Goal: Task Accomplishment & Management: Manage account settings

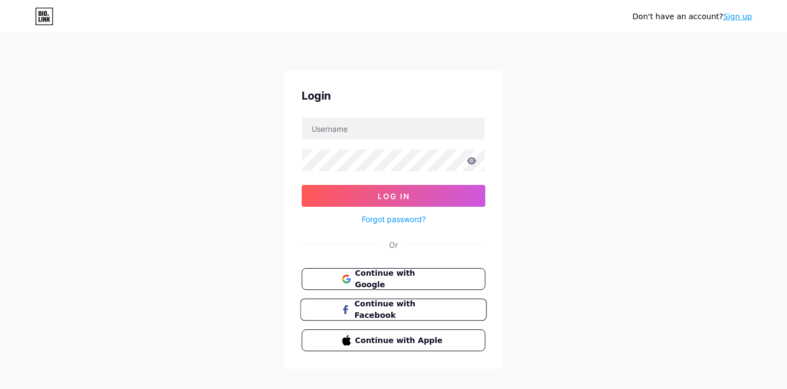
click at [416, 306] on span "Continue with Facebook" at bounding box center [399, 310] width 91 height 24
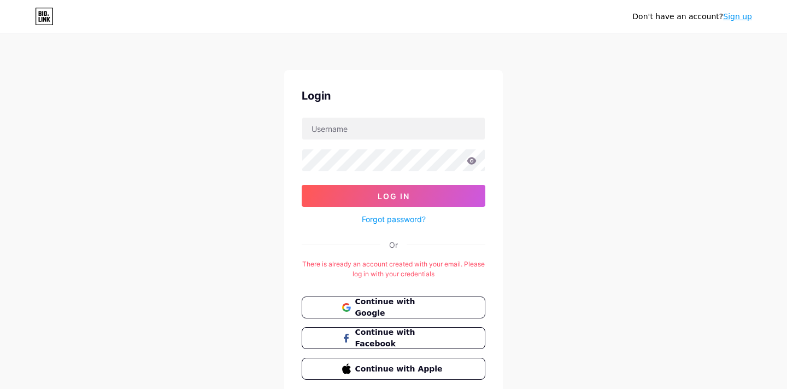
scroll to position [42, 0]
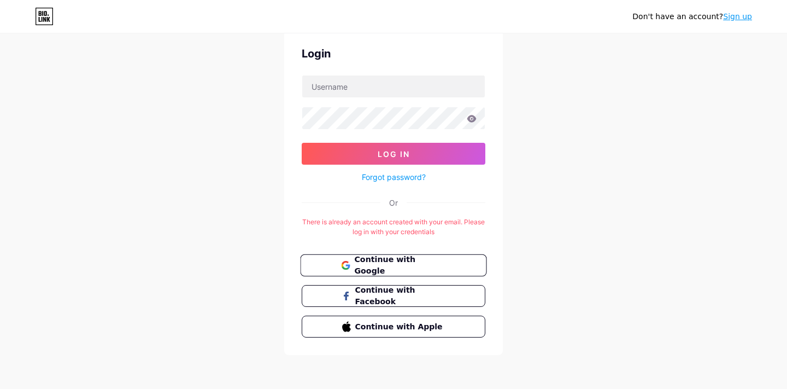
click at [370, 264] on span "Continue with Google" at bounding box center [399, 266] width 91 height 24
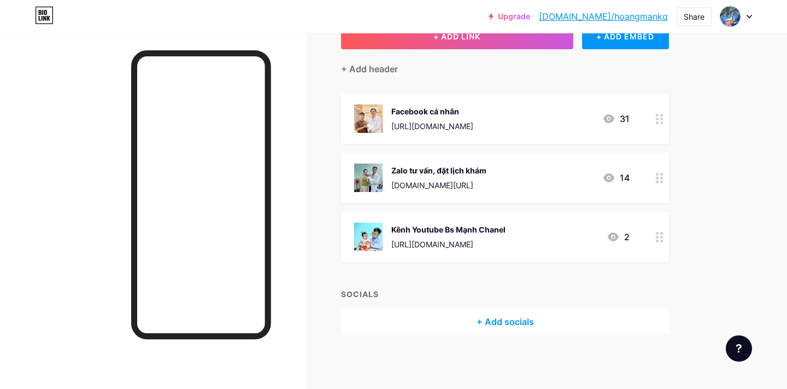
scroll to position [48, 0]
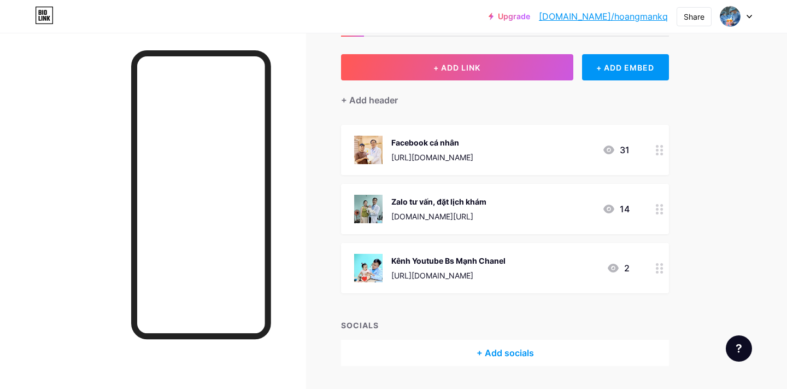
click at [618, 149] on div "31" at bounding box center [616, 149] width 27 height 13
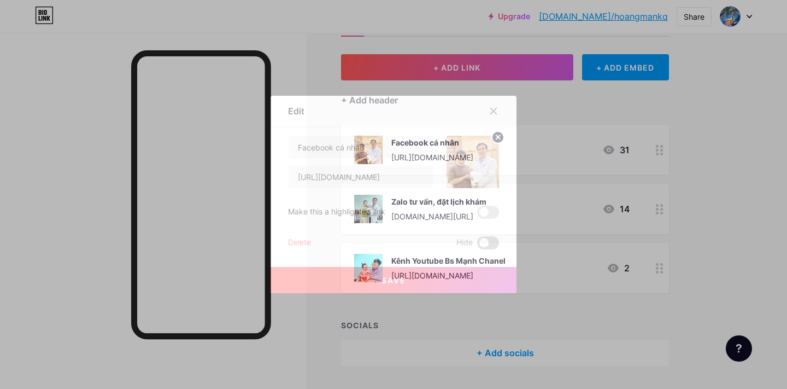
click at [487, 239] on span at bounding box center [488, 242] width 22 height 13
click at [477, 246] on input "checkbox" at bounding box center [477, 246] width 0 height 0
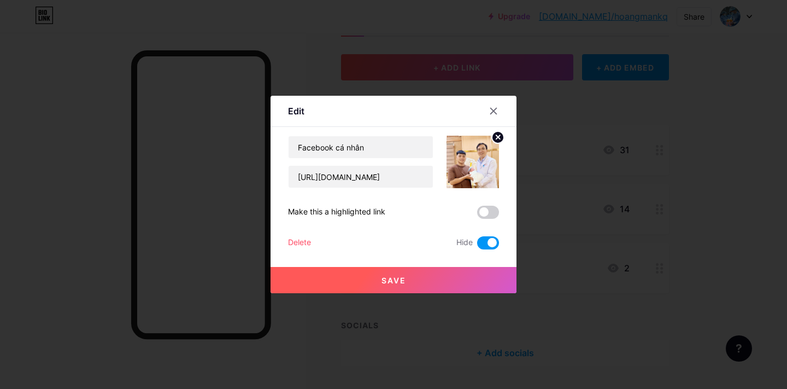
click at [480, 239] on span at bounding box center [488, 242] width 22 height 13
click at [477, 246] on input "checkbox" at bounding box center [477, 246] width 0 height 0
click at [494, 109] on icon at bounding box center [493, 111] width 9 height 9
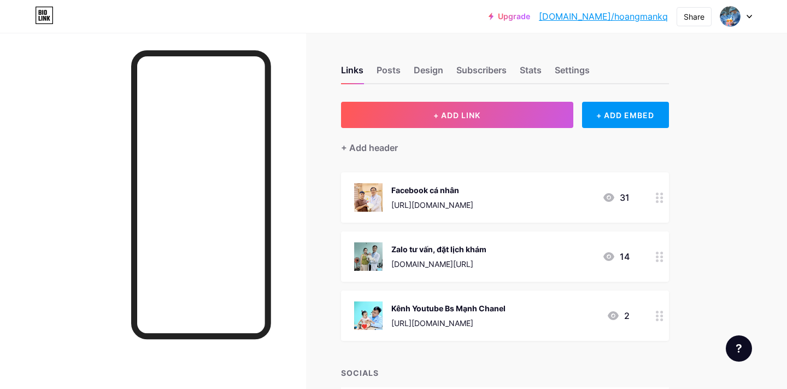
scroll to position [79, 0]
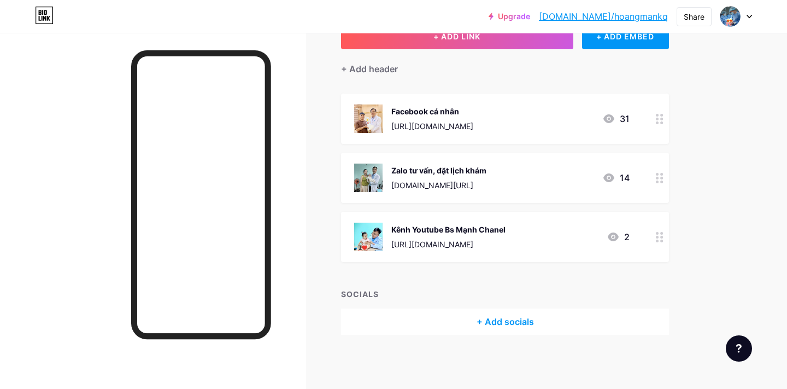
click at [497, 325] on div "+ Add socials" at bounding box center [505, 321] width 328 height 26
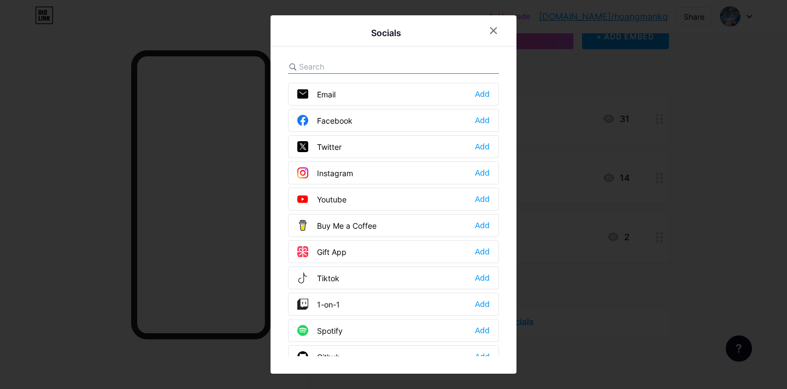
click at [453, 127] on div "Facebook Add" at bounding box center [393, 120] width 211 height 23
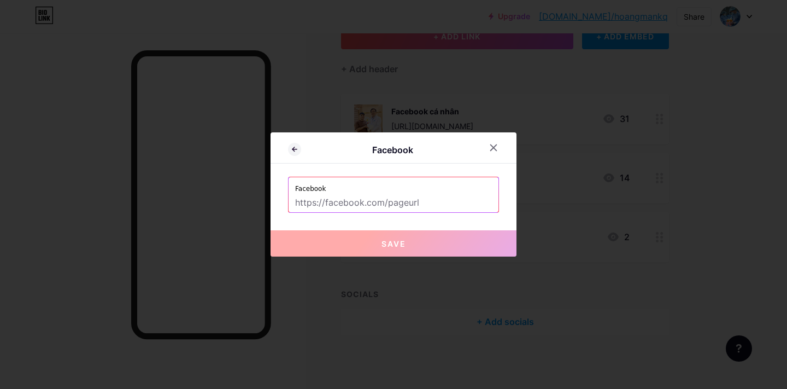
click at [433, 196] on input "text" at bounding box center [393, 203] width 197 height 19
click at [492, 153] on div at bounding box center [494, 148] width 20 height 20
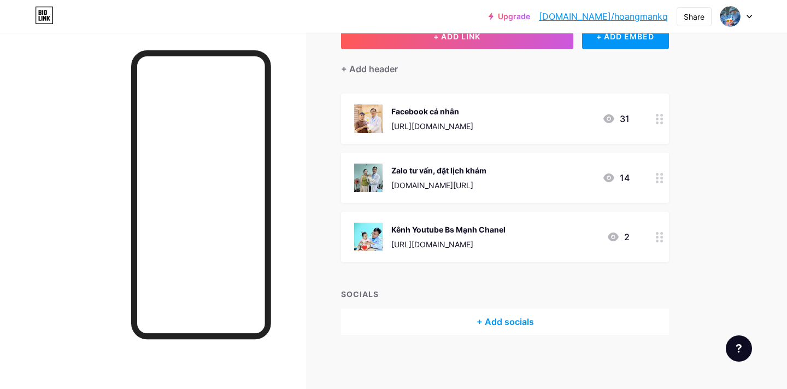
click at [508, 325] on div "+ Add socials" at bounding box center [505, 321] width 328 height 26
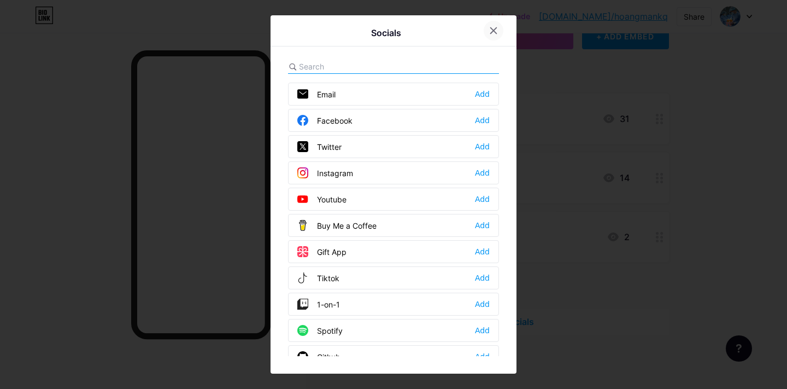
click at [495, 33] on icon at bounding box center [493, 30] width 9 height 9
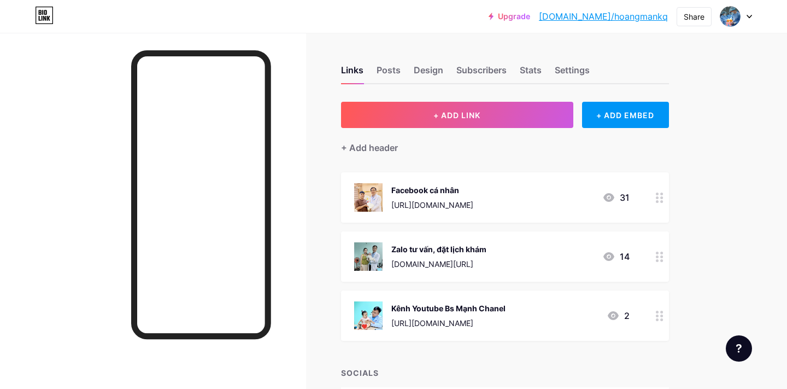
click at [523, 130] on div "+ Add header" at bounding box center [505, 141] width 328 height 27
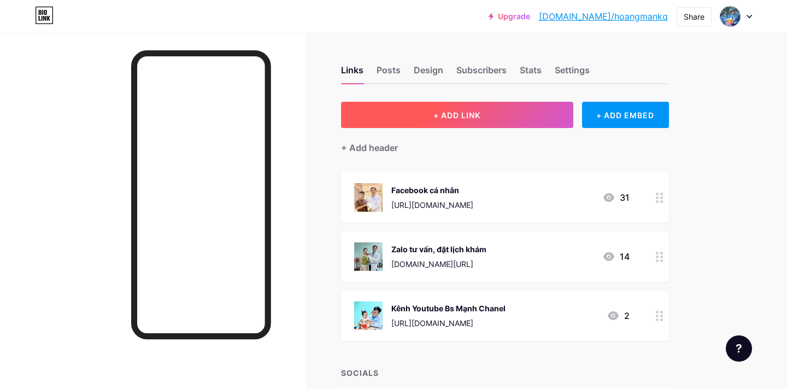
click at [519, 116] on button "+ ADD LINK" at bounding box center [457, 115] width 232 height 26
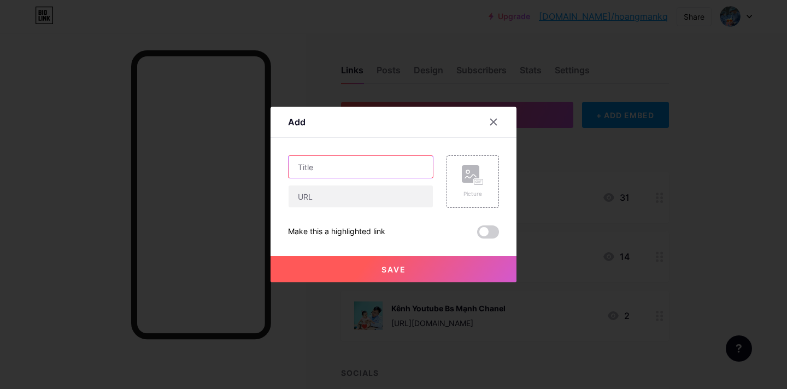
click at [388, 169] on input "text" at bounding box center [361, 167] width 144 height 22
type input "Z"
type input "Đ"
type input "P"
type input "Z"
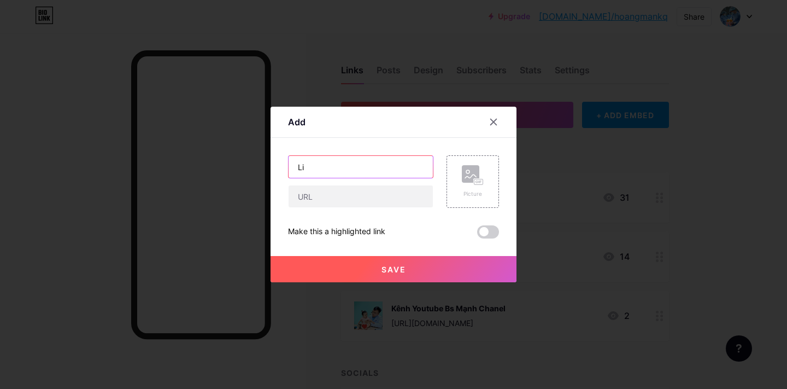
type input "L"
click at [363, 199] on input "text" at bounding box center [361, 196] width 144 height 22
click at [388, 162] on input "Đặt lịch khám tại đây" at bounding box center [361, 167] width 144 height 22
type input "Đ"
type input "L"
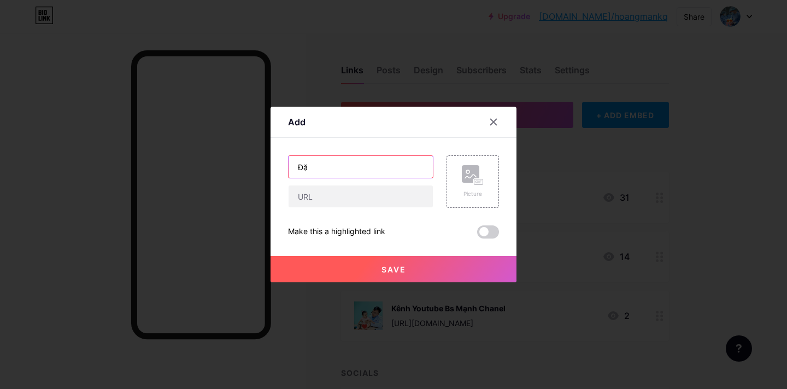
type input "Đ"
type input "Z"
type input "Đ"
click at [367, 187] on input "text" at bounding box center [361, 196] width 144 height 22
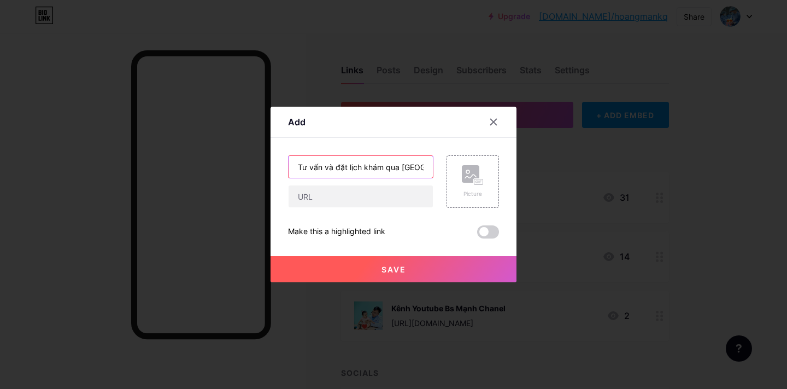
click at [423, 166] on input "Tư vấn và đặt lịch khám qua zalo" at bounding box center [361, 167] width 144 height 22
type input "Tư vấn và đặt lịch khám tại đây"
click at [374, 200] on input "text" at bounding box center [361, 196] width 144 height 22
click at [250, 151] on div at bounding box center [393, 194] width 787 height 389
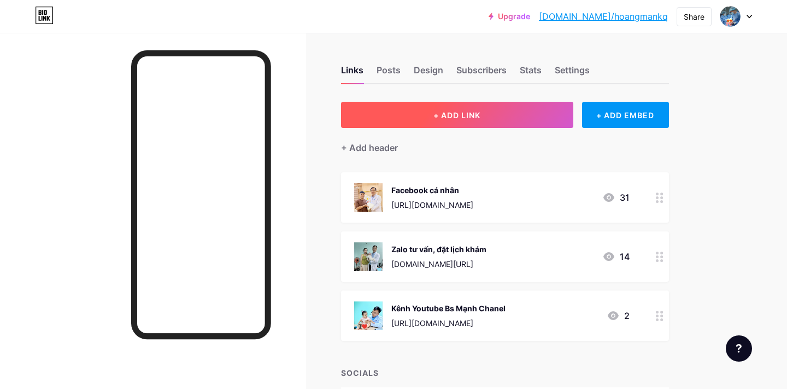
click at [498, 110] on button "+ ADD LINK" at bounding box center [457, 115] width 232 height 26
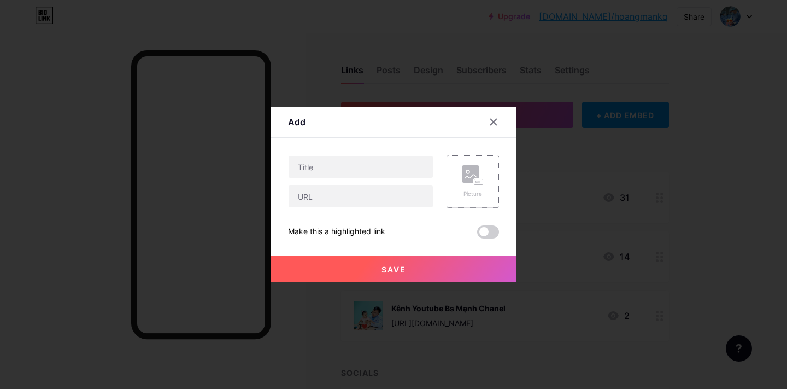
click at [468, 181] on rect at bounding box center [470, 173] width 17 height 17
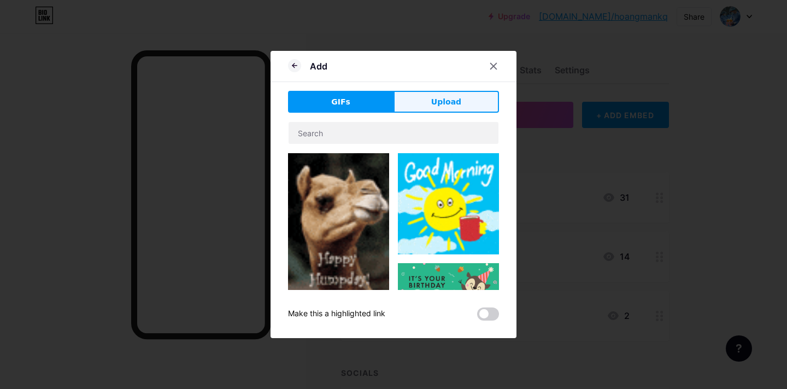
click at [461, 106] on button "Upload" at bounding box center [447, 102] width 106 height 22
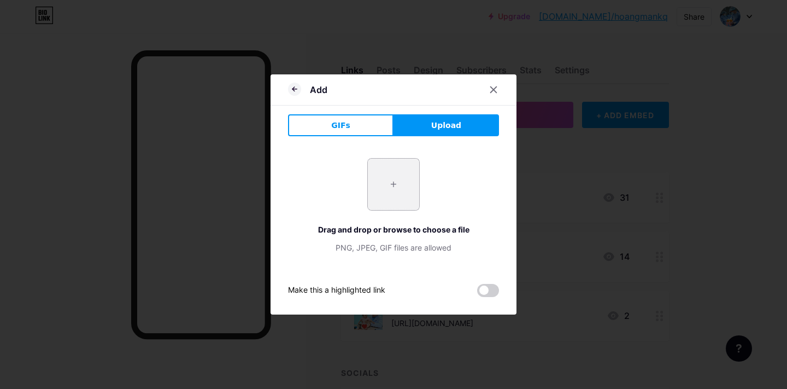
click at [391, 177] on input "file" at bounding box center [393, 184] width 51 height 51
click at [365, 130] on button "GIFs" at bounding box center [341, 125] width 106 height 22
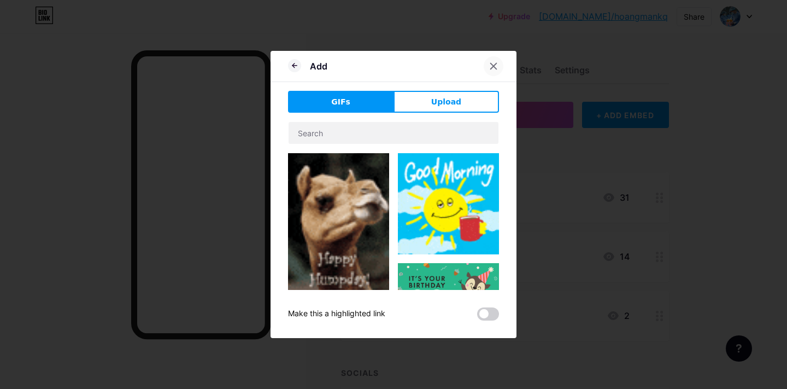
click at [493, 66] on icon at bounding box center [494, 66] width 6 height 6
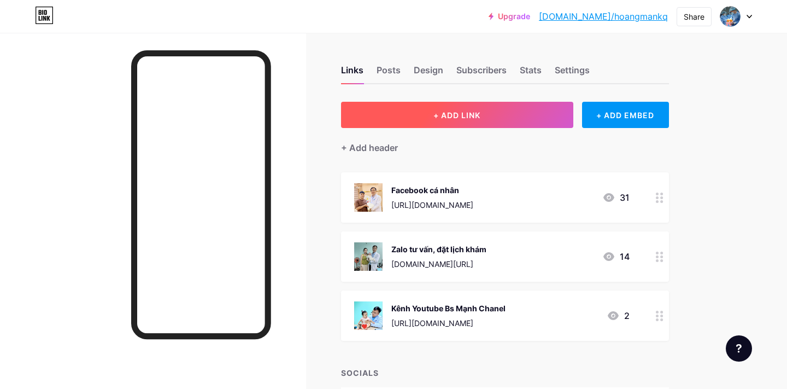
click at [534, 120] on button "+ ADD LINK" at bounding box center [457, 115] width 232 height 26
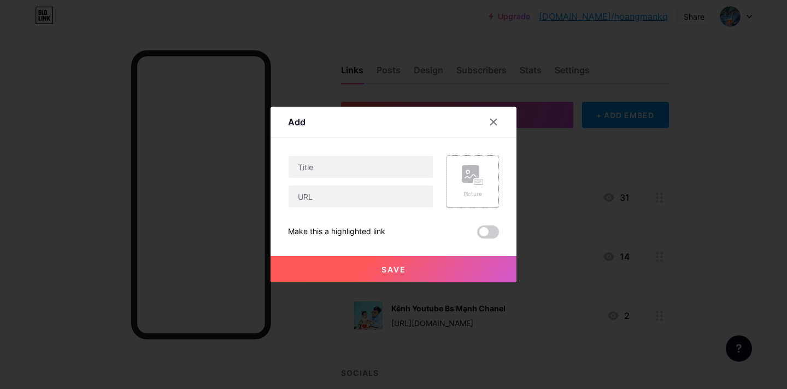
click at [481, 173] on icon at bounding box center [473, 175] width 22 height 20
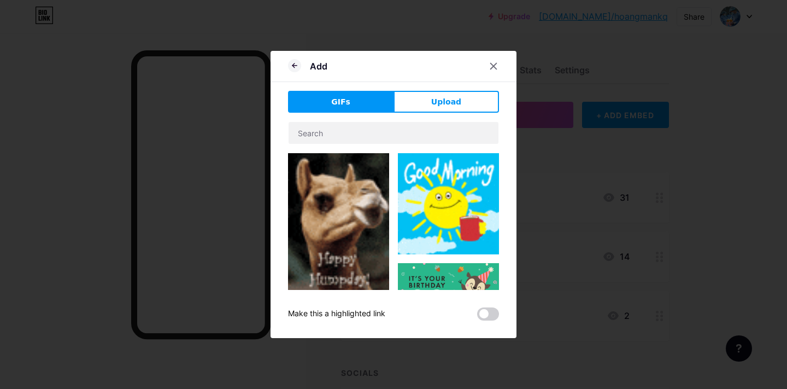
click at [475, 114] on div "GIFs Upload Content YouTube Play YouTube video without leaving your page. ADD V…" at bounding box center [393, 206] width 211 height 230
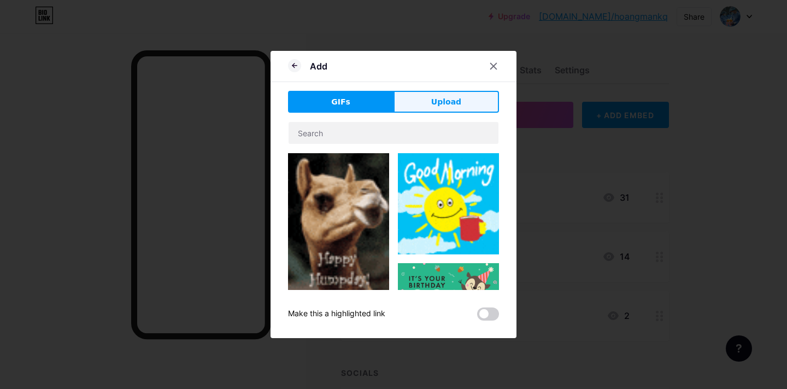
click at [472, 105] on button "Upload" at bounding box center [447, 102] width 106 height 22
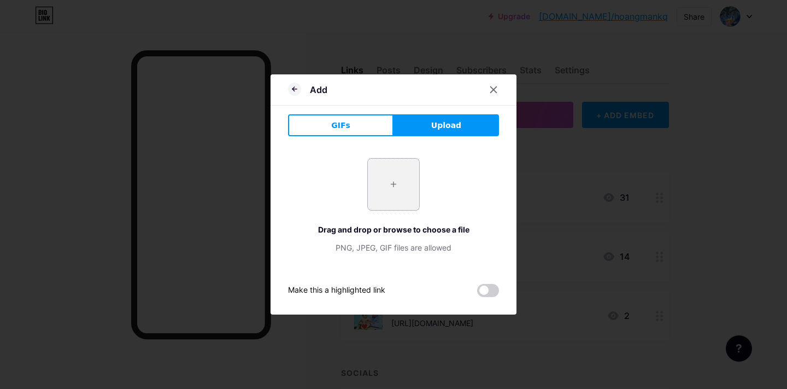
click at [395, 178] on input "file" at bounding box center [393, 184] width 51 height 51
type input "C:\fakepath\278178363_468515388391226_2353199447722433799_n.jpg"
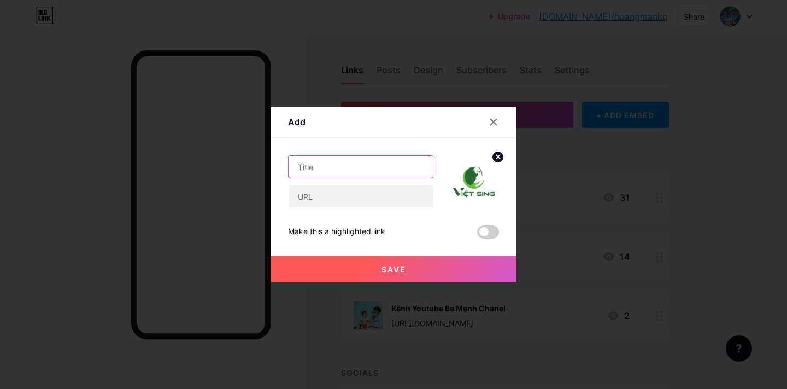
click at [369, 171] on input "text" at bounding box center [361, 167] width 144 height 22
type input "T"
type input "D"
type input "T"
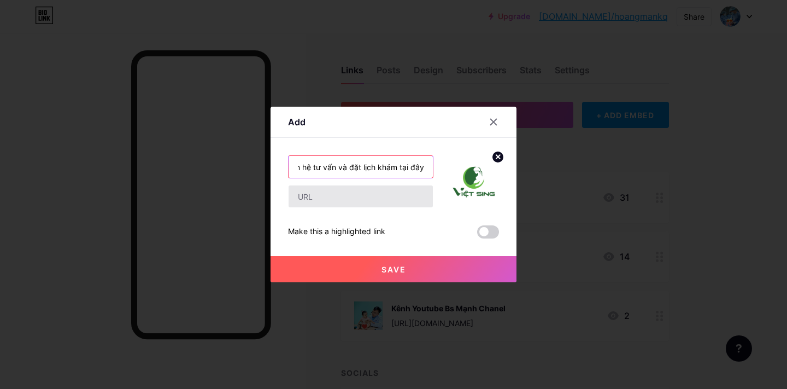
type input "Liên hệ tư vấn và đặt lịch khám tại đây"
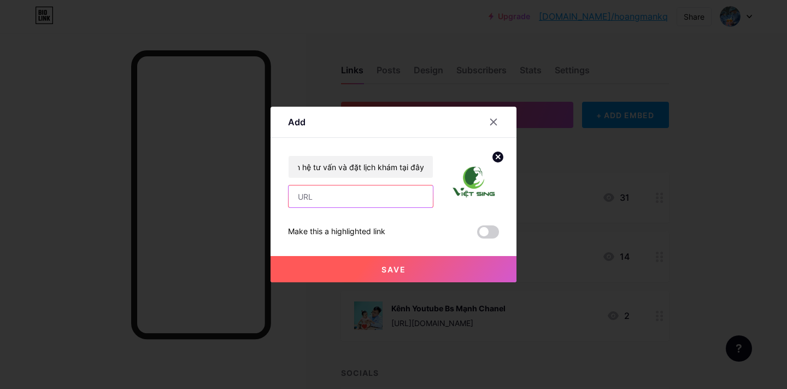
click at [339, 200] on input "text" at bounding box center [361, 196] width 144 height 22
paste input "http://zaloapp.com/qr/p/qv4ea2vffrto"
type input "http://zaloapp.com/qr/p/qv4ea2vffrto"
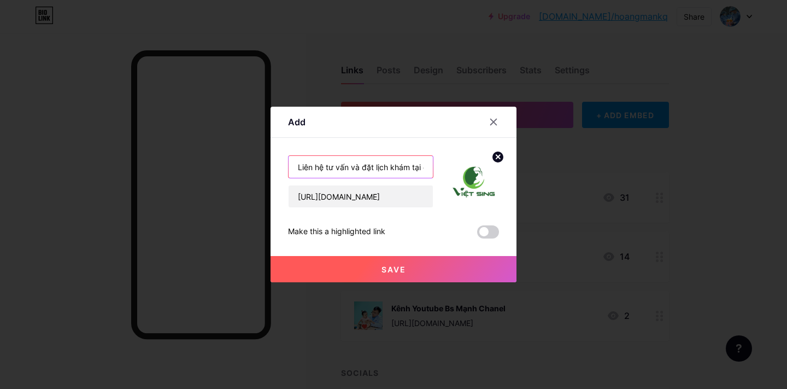
click at [422, 171] on input "Liên hệ tư vấn và đặt lịch khám tại đây" at bounding box center [361, 167] width 144 height 22
type input "Liên hệ tư vấn và đặt lịch khám tại đây đây"
click at [401, 266] on span "Save" at bounding box center [394, 269] width 25 height 9
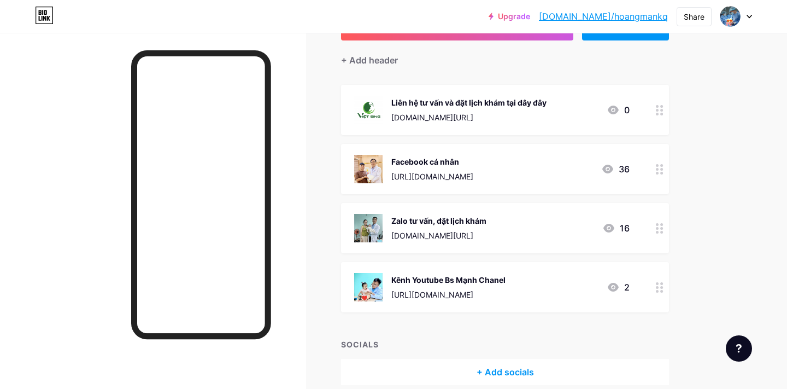
scroll to position [113, 0]
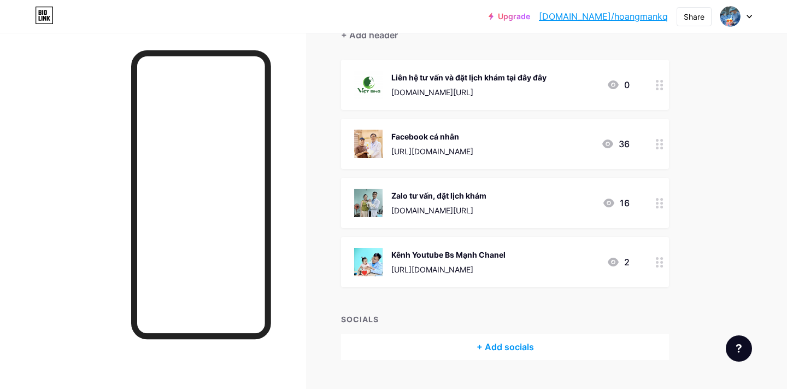
click at [657, 202] on circle at bounding box center [657, 203] width 3 height 3
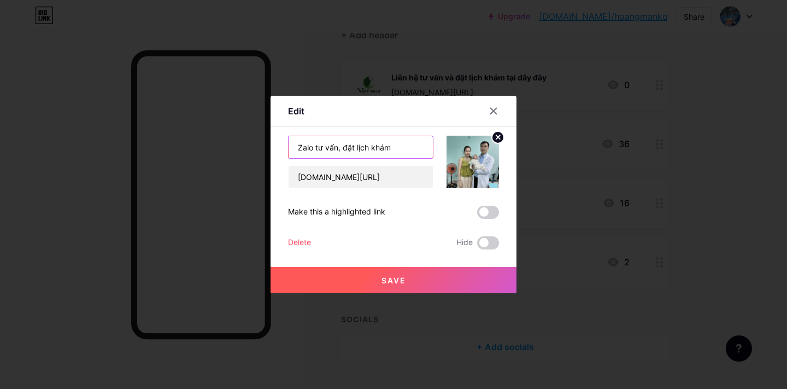
click at [408, 151] on input "Zalo tư vấn, đặt lịch khám" at bounding box center [361, 147] width 144 height 22
type input "Zalo cá nhân"
click at [395, 282] on span "Save" at bounding box center [394, 280] width 25 height 9
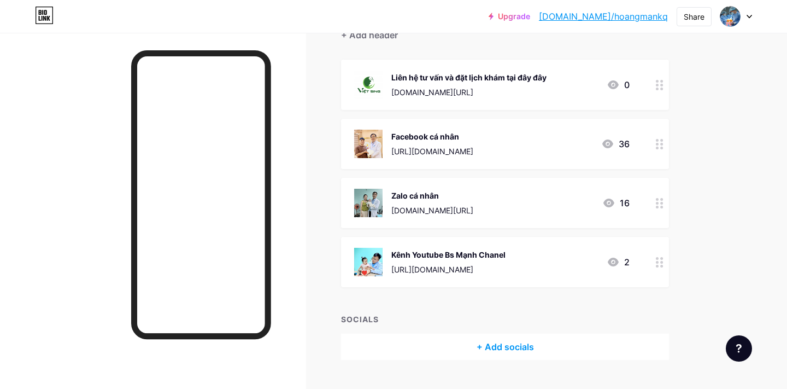
click at [662, 261] on circle at bounding box center [662, 262] width 3 height 3
click at [491, 242] on span at bounding box center [488, 242] width 22 height 13
click at [477, 246] on input "checkbox" at bounding box center [477, 246] width 0 height 0
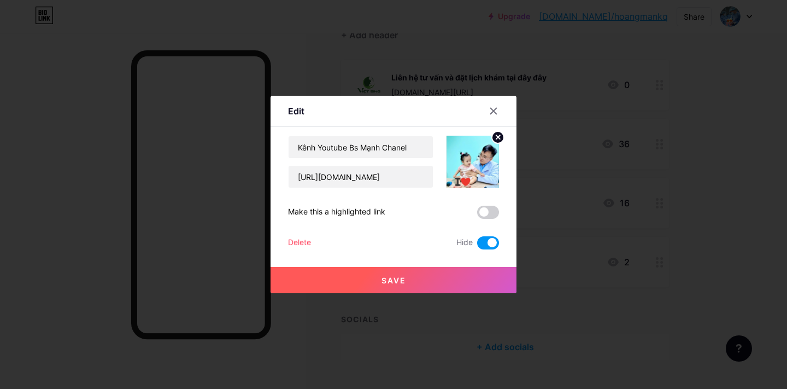
click at [467, 275] on button "Save" at bounding box center [394, 280] width 246 height 26
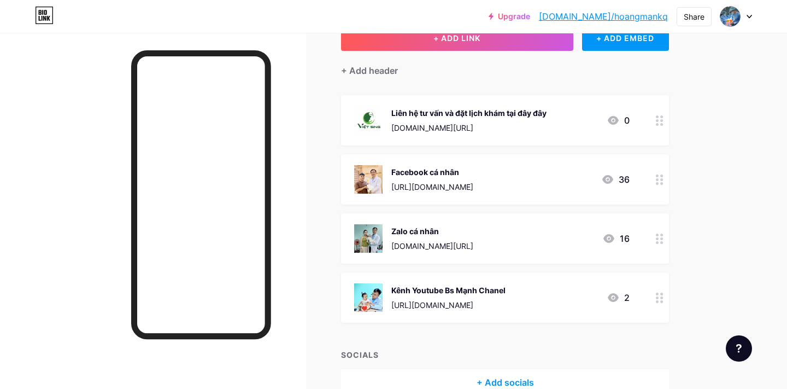
scroll to position [23, 0]
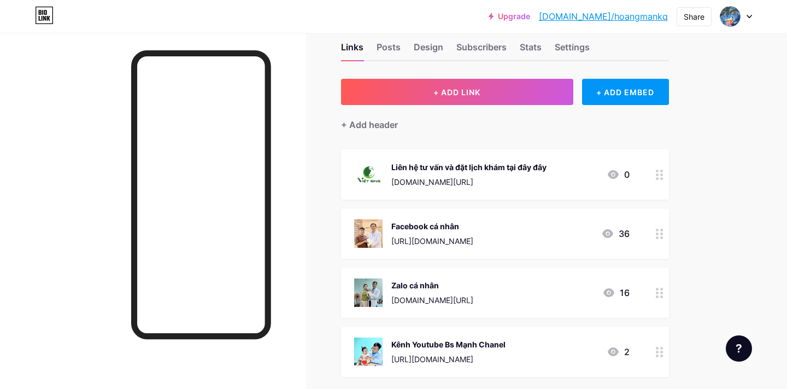
click at [270, 136] on div at bounding box center [201, 194] width 140 height 289
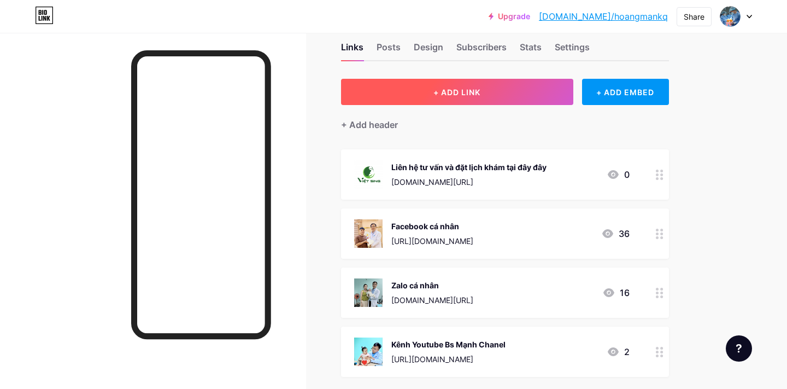
click at [524, 86] on button "+ ADD LINK" at bounding box center [457, 92] width 232 height 26
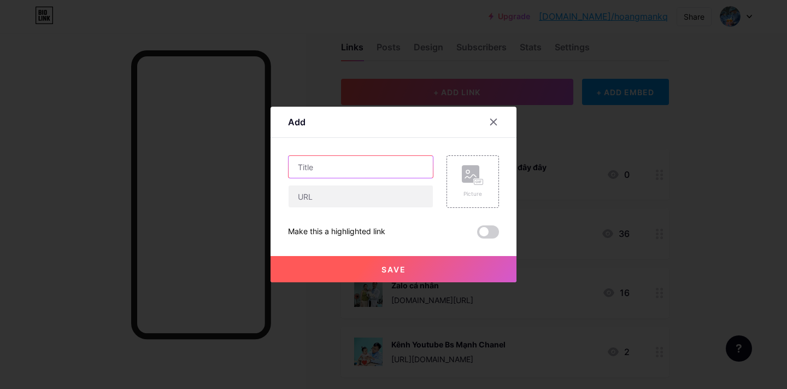
click at [409, 162] on input "text" at bounding box center [361, 167] width 144 height 22
type input "Phòng khám Sản khoa Việt Sing"
click at [480, 183] on rect at bounding box center [479, 181] width 9 height 5
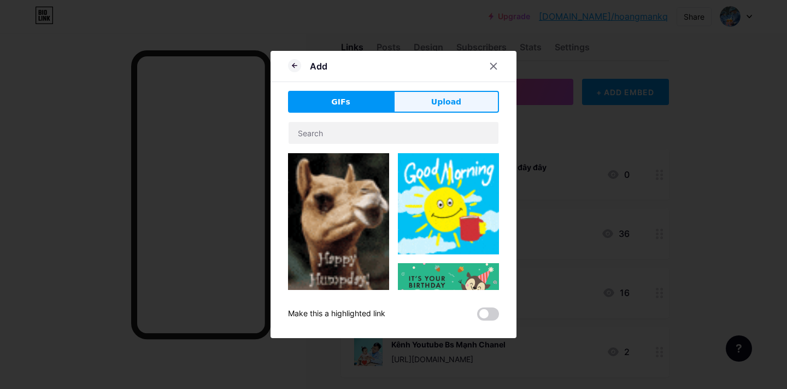
click at [457, 112] on button "Upload" at bounding box center [447, 102] width 106 height 22
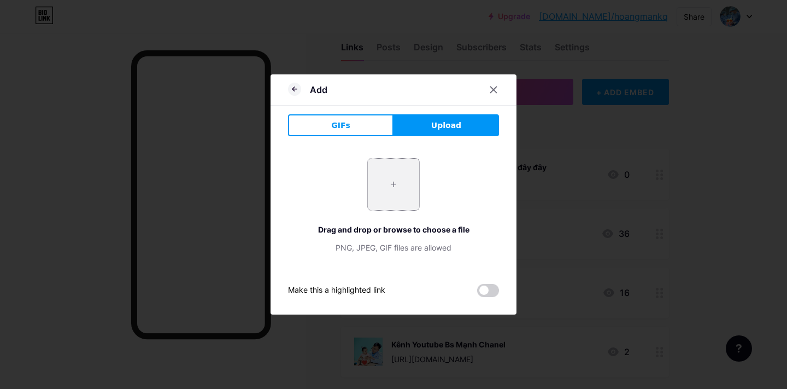
click at [392, 186] on input "file" at bounding box center [393, 184] width 51 height 51
type input "C:\fakepath\278178363_468515388391226_2353199447722433799_n.jpg"
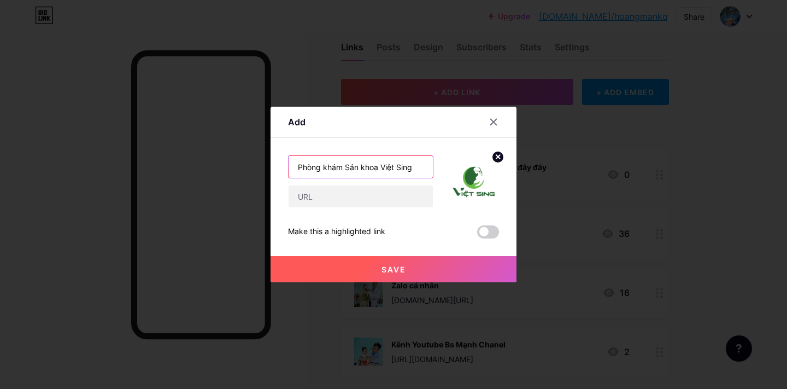
click at [295, 167] on input "Phòng khám Sản khoa Việt Sing" at bounding box center [361, 167] width 144 height 22
type input "Page Phòng khám Sản khoa Việt Sing"
click at [317, 198] on input "text" at bounding box center [361, 196] width 144 height 22
paste input "[URL][DOMAIN_NAME]"
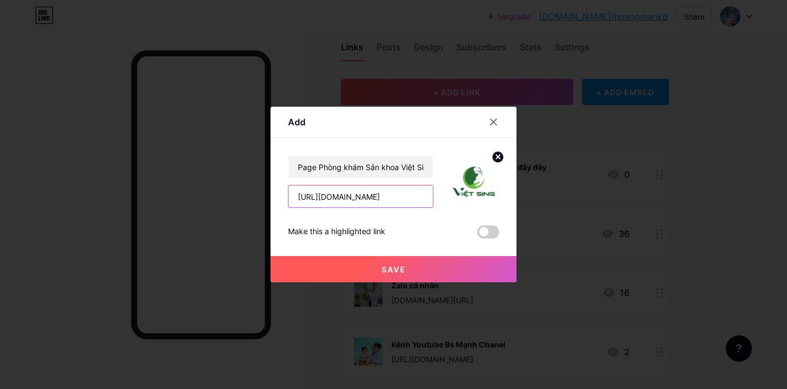
type input "[URL][DOMAIN_NAME]"
click at [385, 268] on span "Save" at bounding box center [394, 269] width 25 height 9
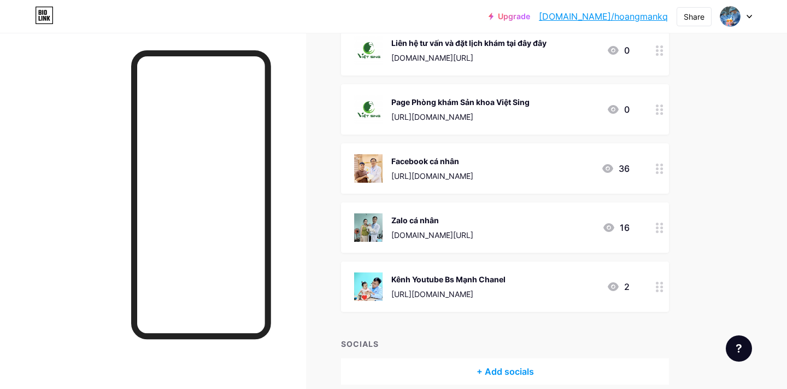
scroll to position [0, 0]
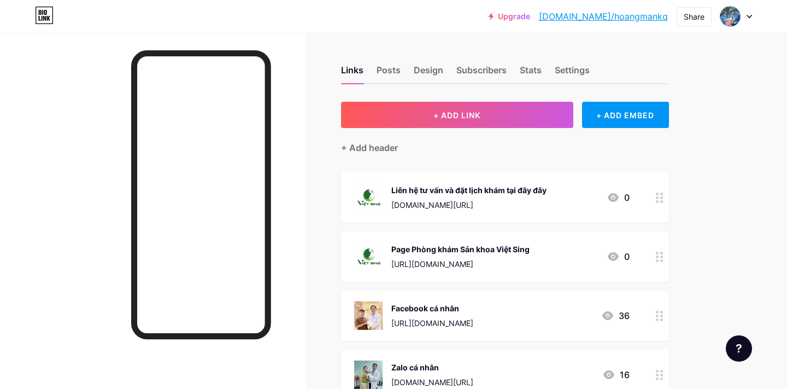
click at [624, 17] on link "[DOMAIN_NAME]/hoangmankq" at bounding box center [603, 16] width 129 height 13
click at [658, 204] on div at bounding box center [660, 197] width 19 height 50
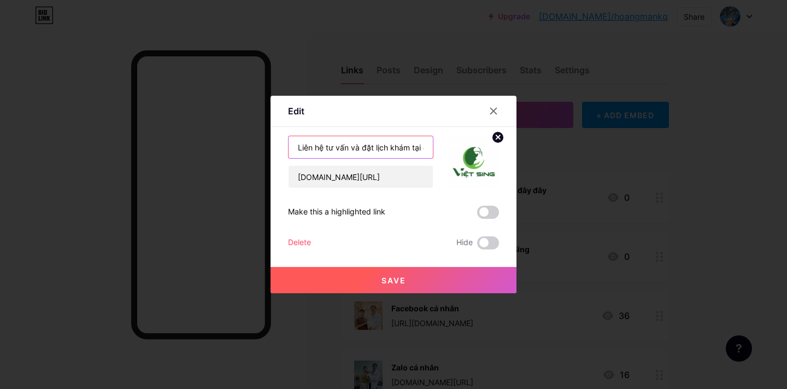
click at [419, 156] on input "Liên hệ tư vấn và đặt lịch khám tại đây đây" at bounding box center [361, 147] width 144 height 22
click at [427, 149] on input "Liên hệ tư vấn và đặt lịch khám tại đây đây" at bounding box center [361, 147] width 144 height 22
click at [423, 148] on input "Liên hệ tư vấn và đặt lịch khám tại đây đây" at bounding box center [361, 147] width 144 height 22
click at [424, 149] on input "Liên hệ tư vấn và đặt lịch khám tại đây đây" at bounding box center [361, 147] width 144 height 22
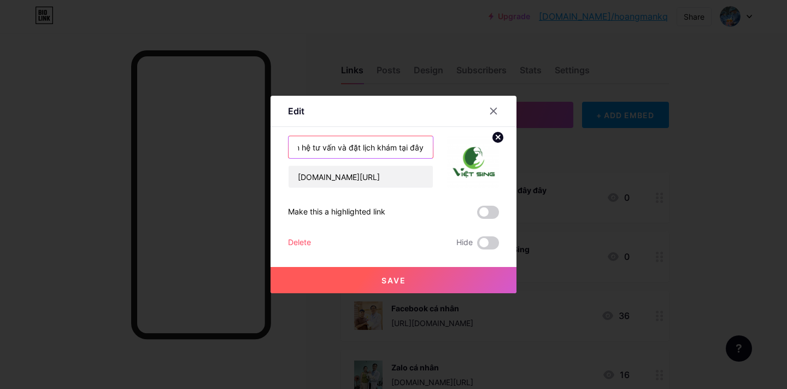
scroll to position [0, 15]
type input "Liên hệ tư vấn và đặt lịch khám tại đây"
click at [396, 279] on span "Save" at bounding box center [394, 280] width 25 height 9
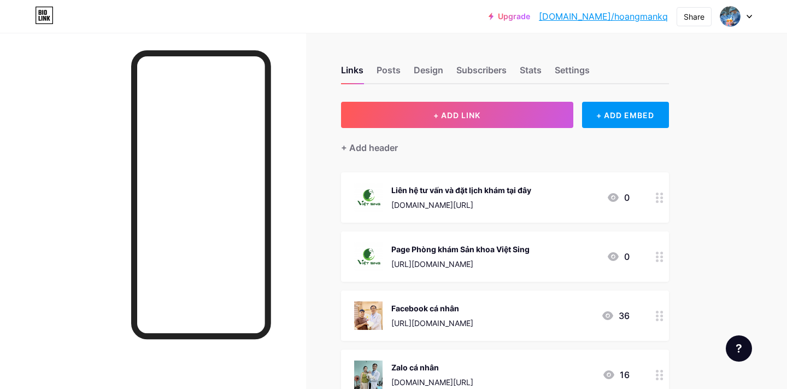
click at [491, 254] on div "Page Phòng khám Sản khoa Việt Sing [URL][DOMAIN_NAME]" at bounding box center [461, 256] width 138 height 28
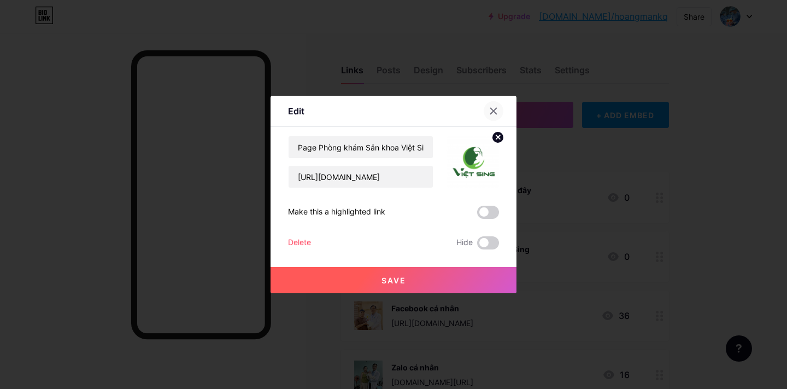
click at [495, 108] on icon at bounding box center [493, 111] width 9 height 9
